Goal: Check status

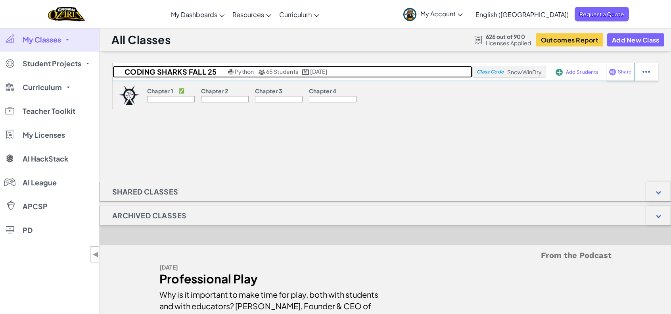
click at [149, 69] on h2 "Coding Sharks Fall 25" at bounding box center [169, 72] width 113 height 12
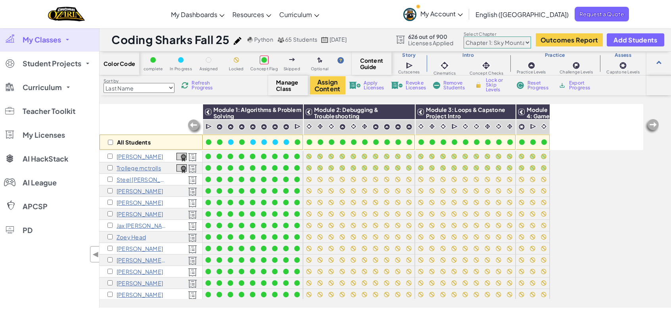
click at [125, 90] on select "Last Name first Name Progress (High to Low) Progress (Low to Hight)" at bounding box center [138, 88] width 71 height 10
click at [103, 83] on select "Last Name first Name Progress (High to Low) Progress (Low to Hight)" at bounding box center [138, 88] width 71 height 10
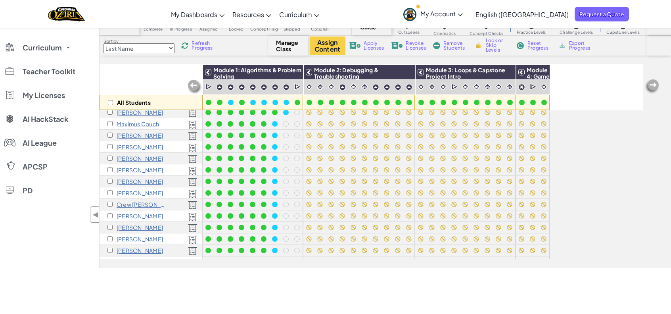
scroll to position [367, 0]
